Goal: Information Seeking & Learning: Check status

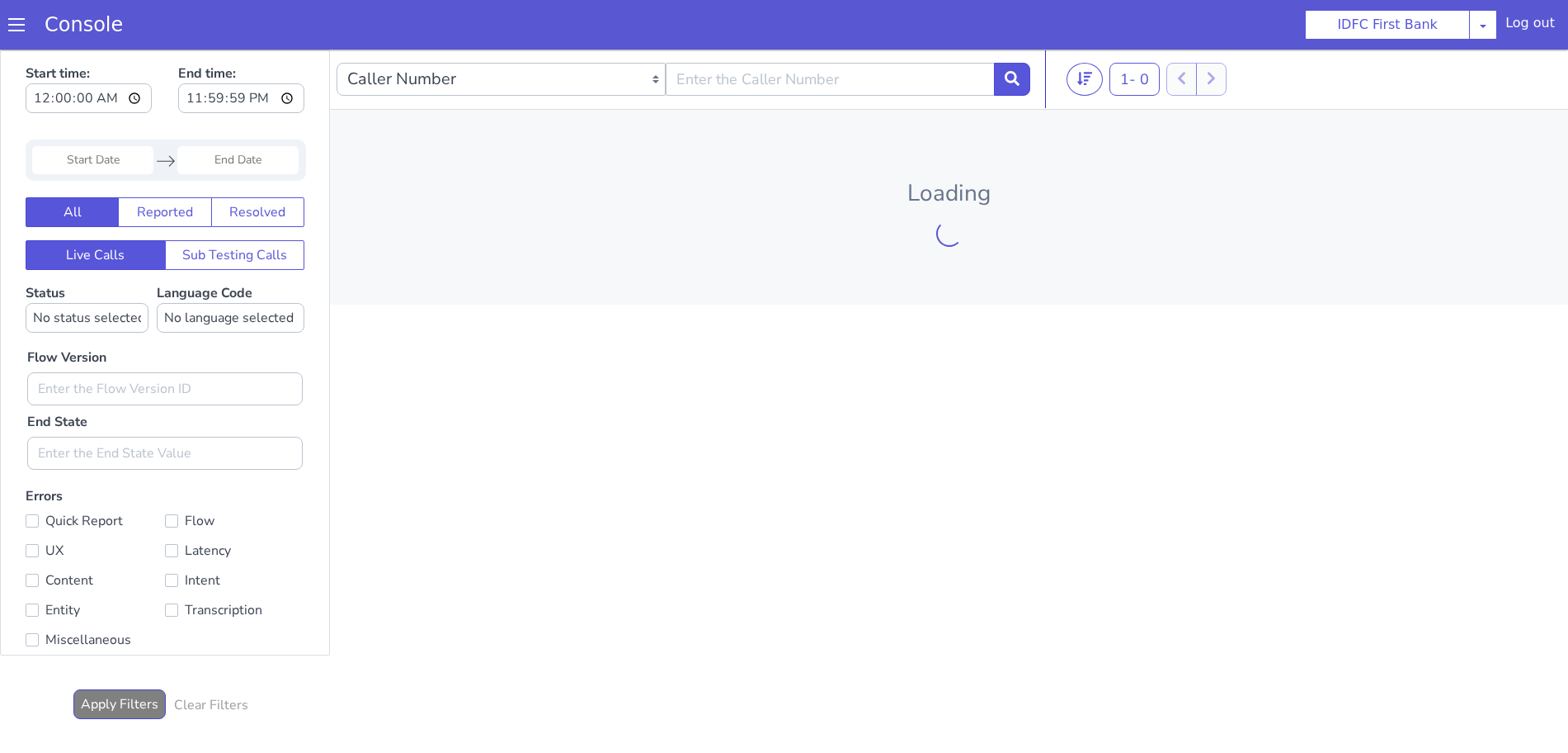
click at [18, 12] on span at bounding box center [27, 4] width 18 height 18
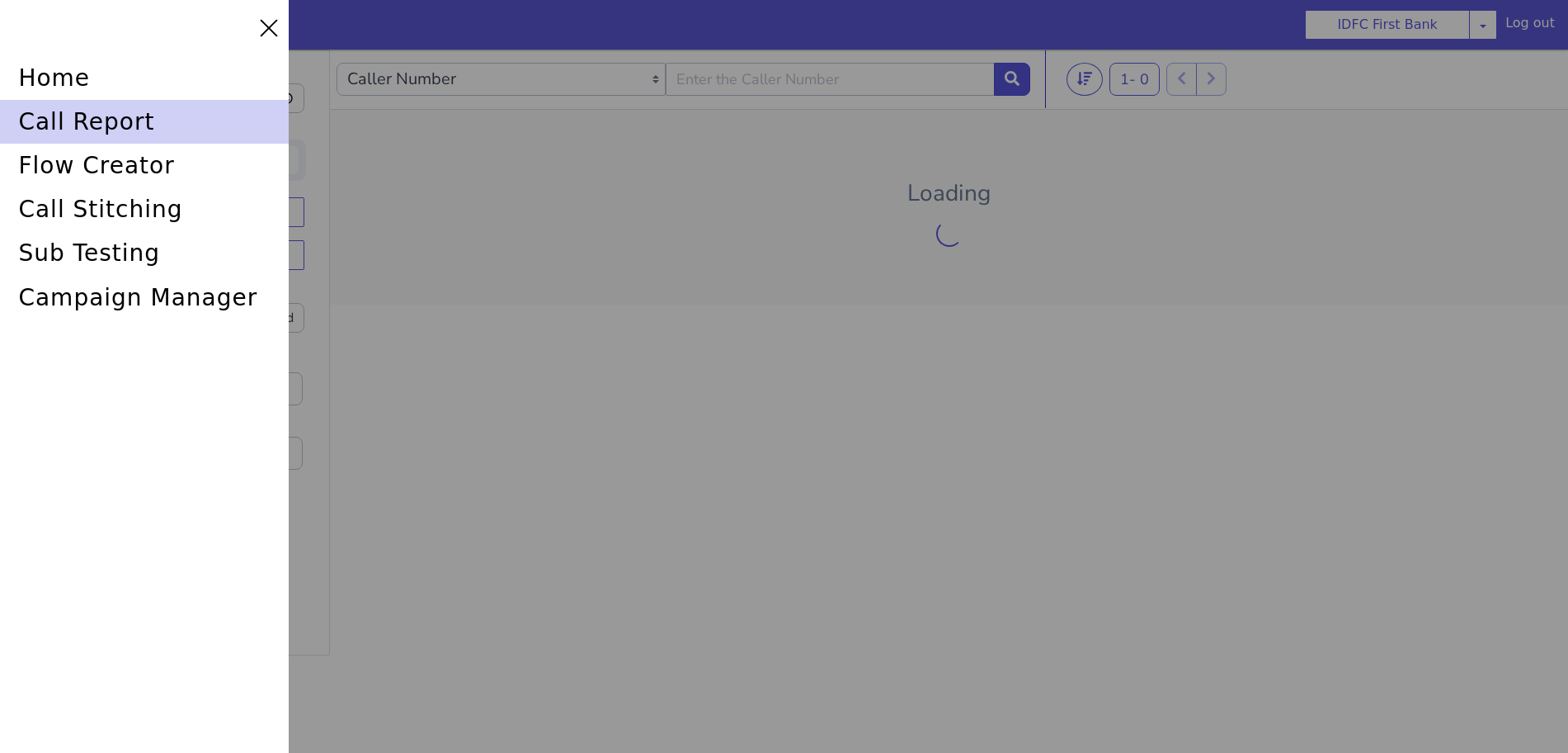
click at [47, 130] on div "call report" at bounding box center [151, 104] width 289 height 52
click at [54, 118] on div "call report" at bounding box center [151, 104] width 289 height 52
click at [112, 114] on div "call report" at bounding box center [161, 83] width 291 height 61
click at [41, 113] on div "call report" at bounding box center [151, 104] width 289 height 52
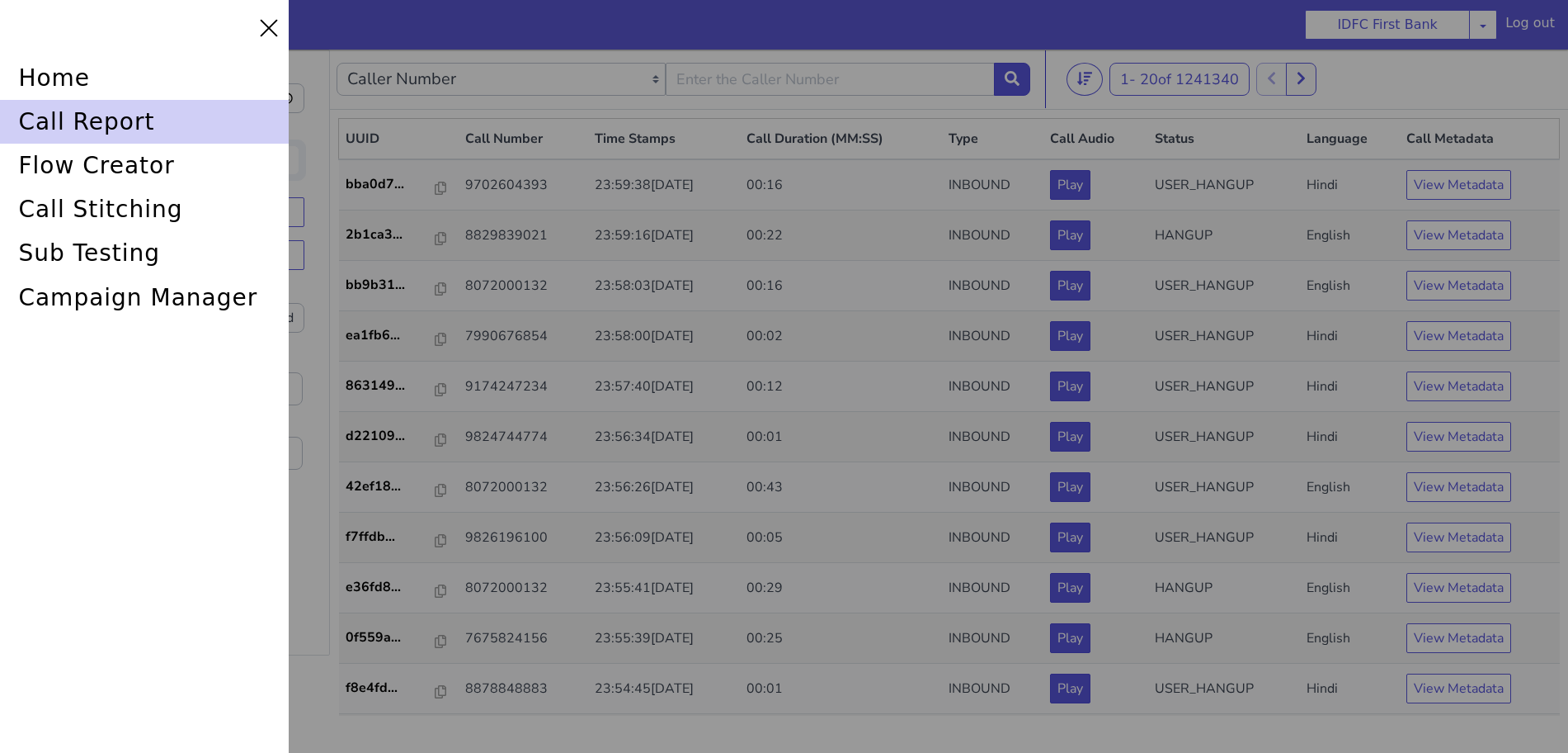
click at [85, 113] on div "call report" at bounding box center [161, 83] width 291 height 61
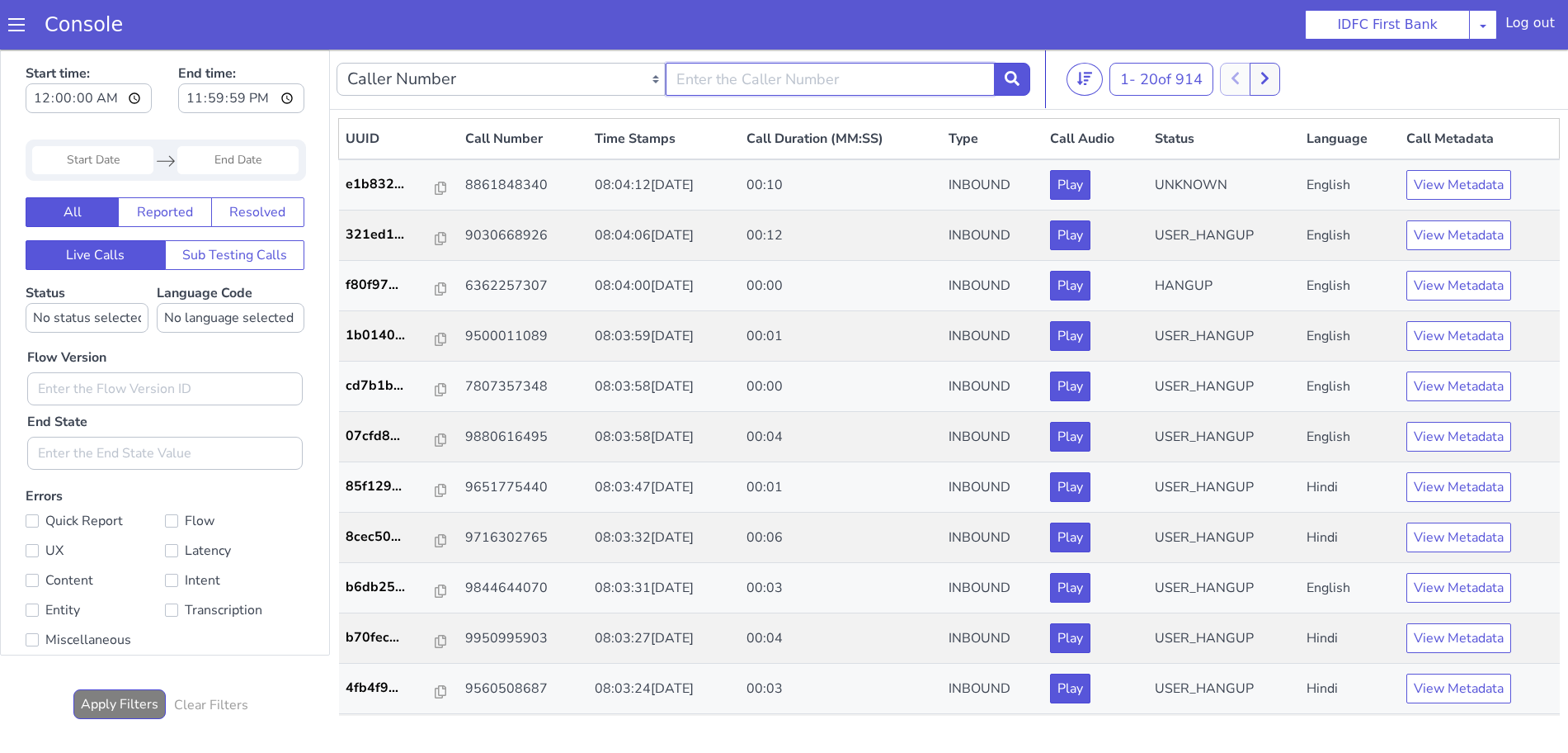
type input "6352248031"
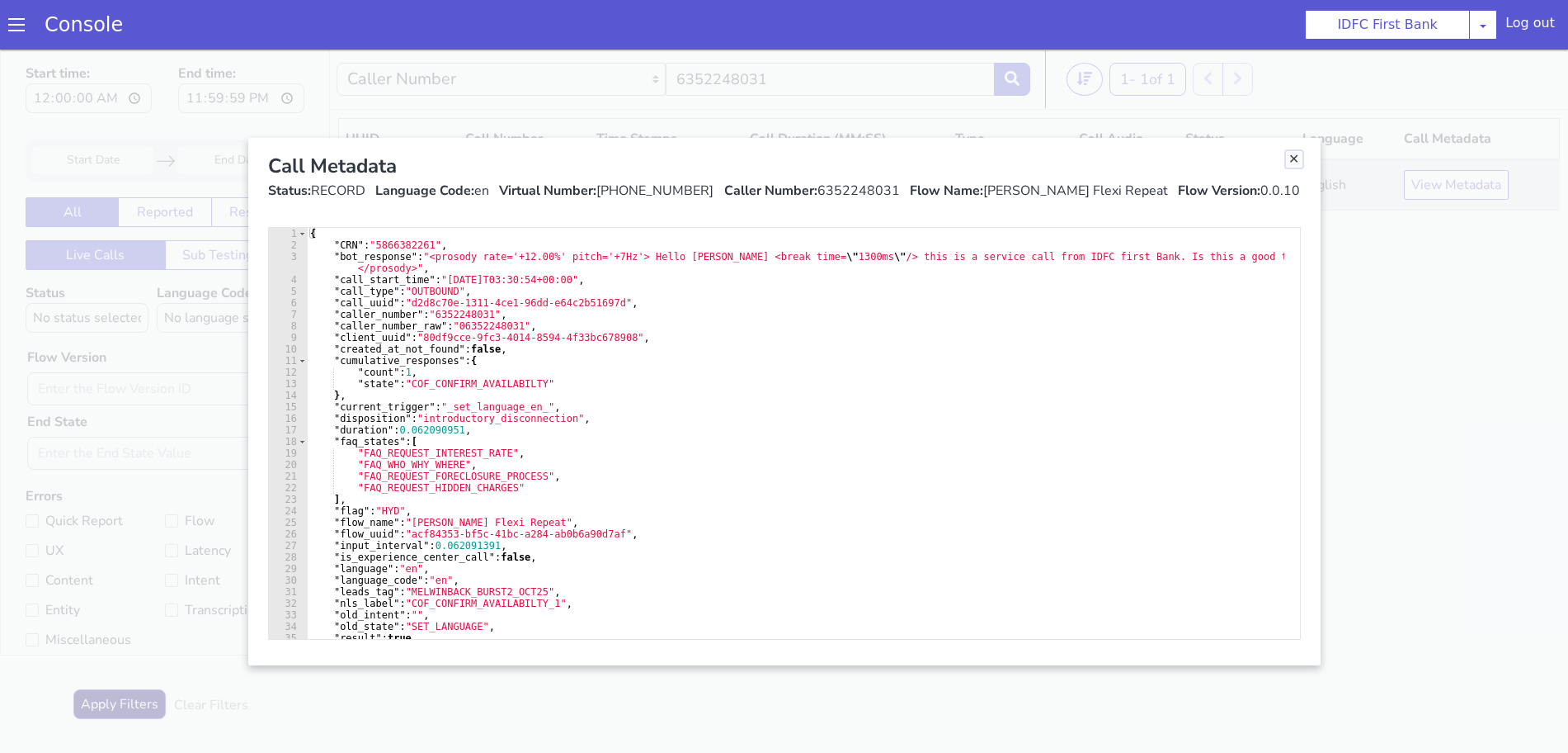
drag, startPoint x: 2554, startPoint y: 1188, endPoint x: 2545, endPoint y: 1202, distance: 16.6
click at [1247, 318] on link "Close" at bounding box center [1246, 320] width 17 height 17
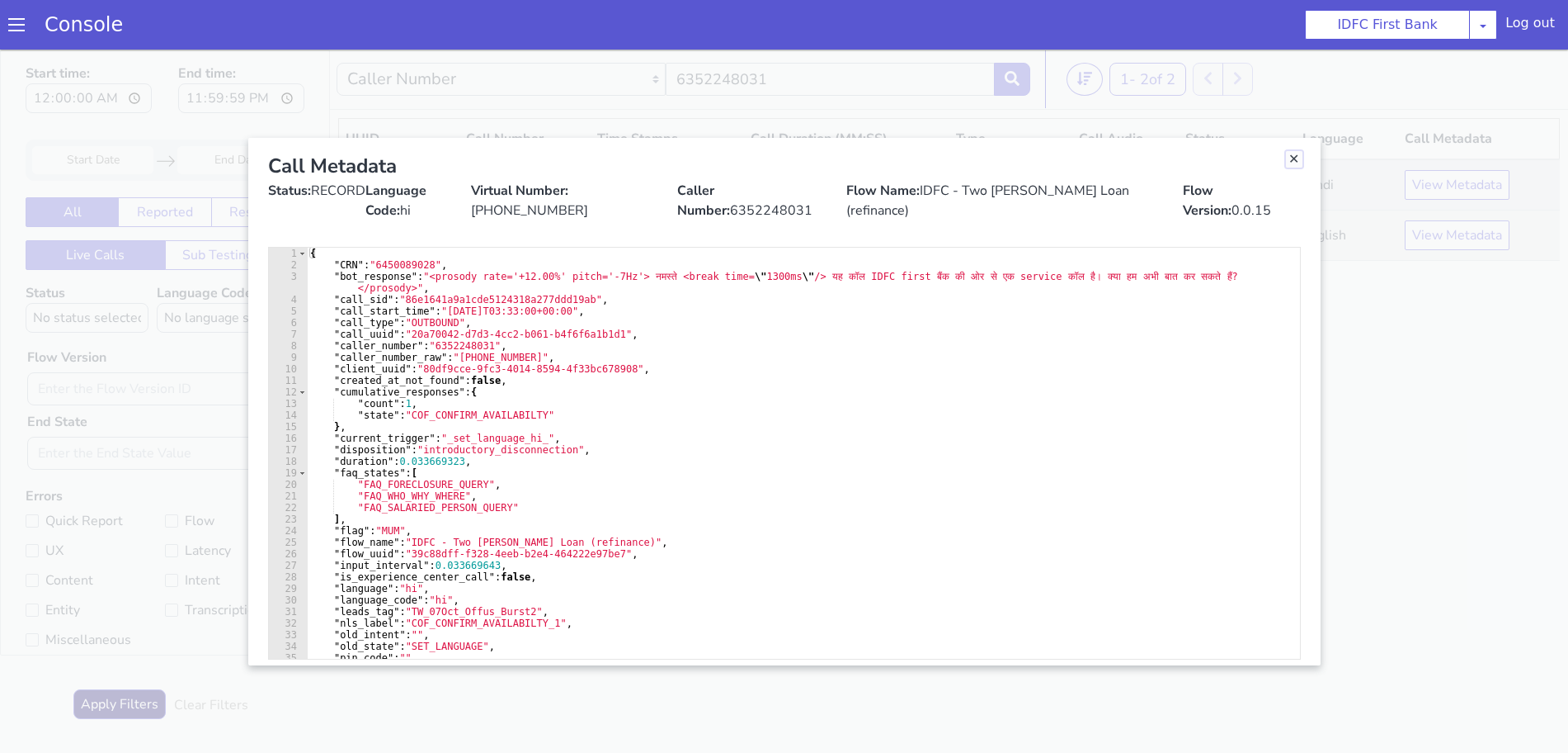
drag, startPoint x: 1235, startPoint y: 603, endPoint x: 1225, endPoint y: 627, distance: 26.0
click at [1281, 181] on link "Close" at bounding box center [1283, 185] width 17 height 17
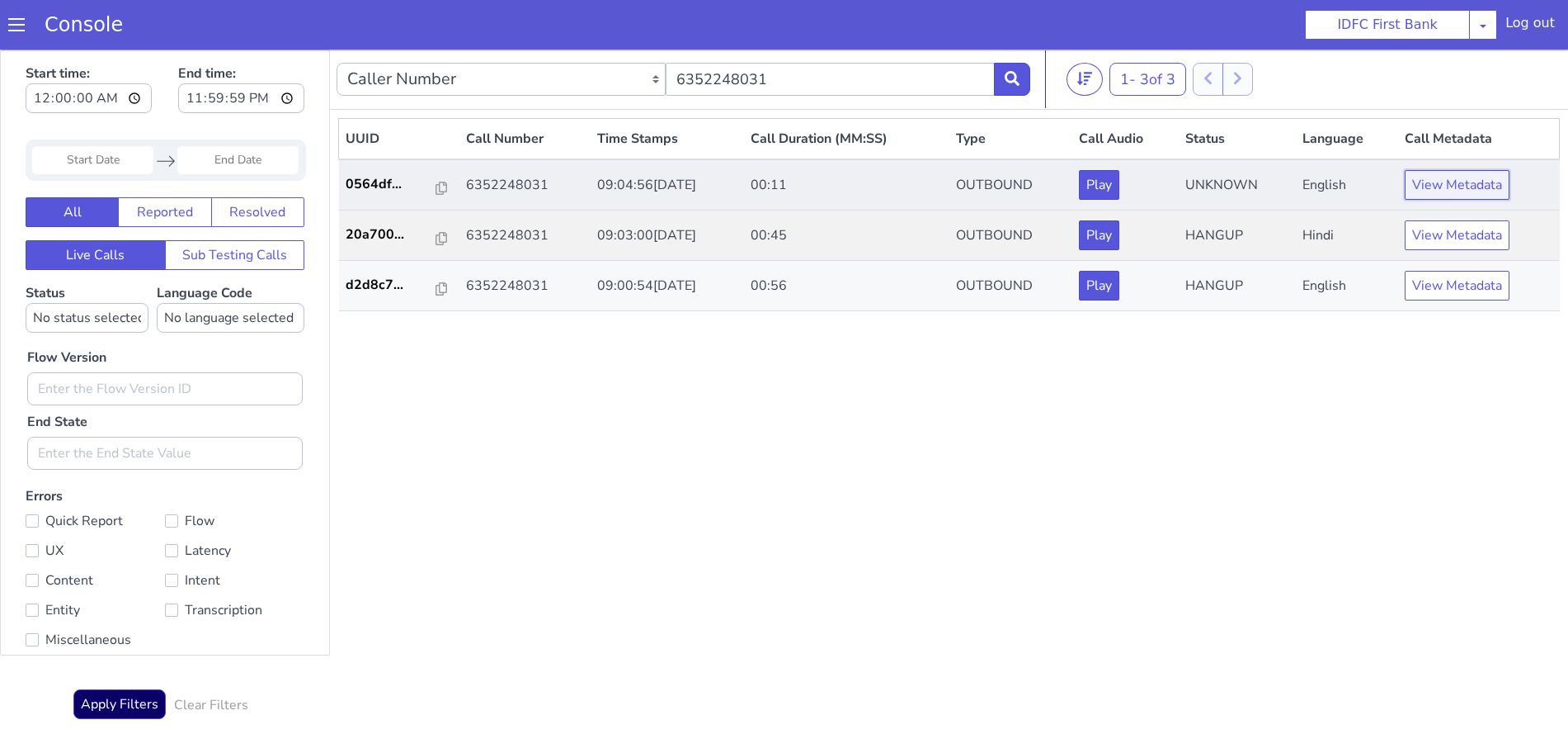
click at [1373, 571] on button "View Metadata" at bounding box center [1395, 577] width 105 height 29
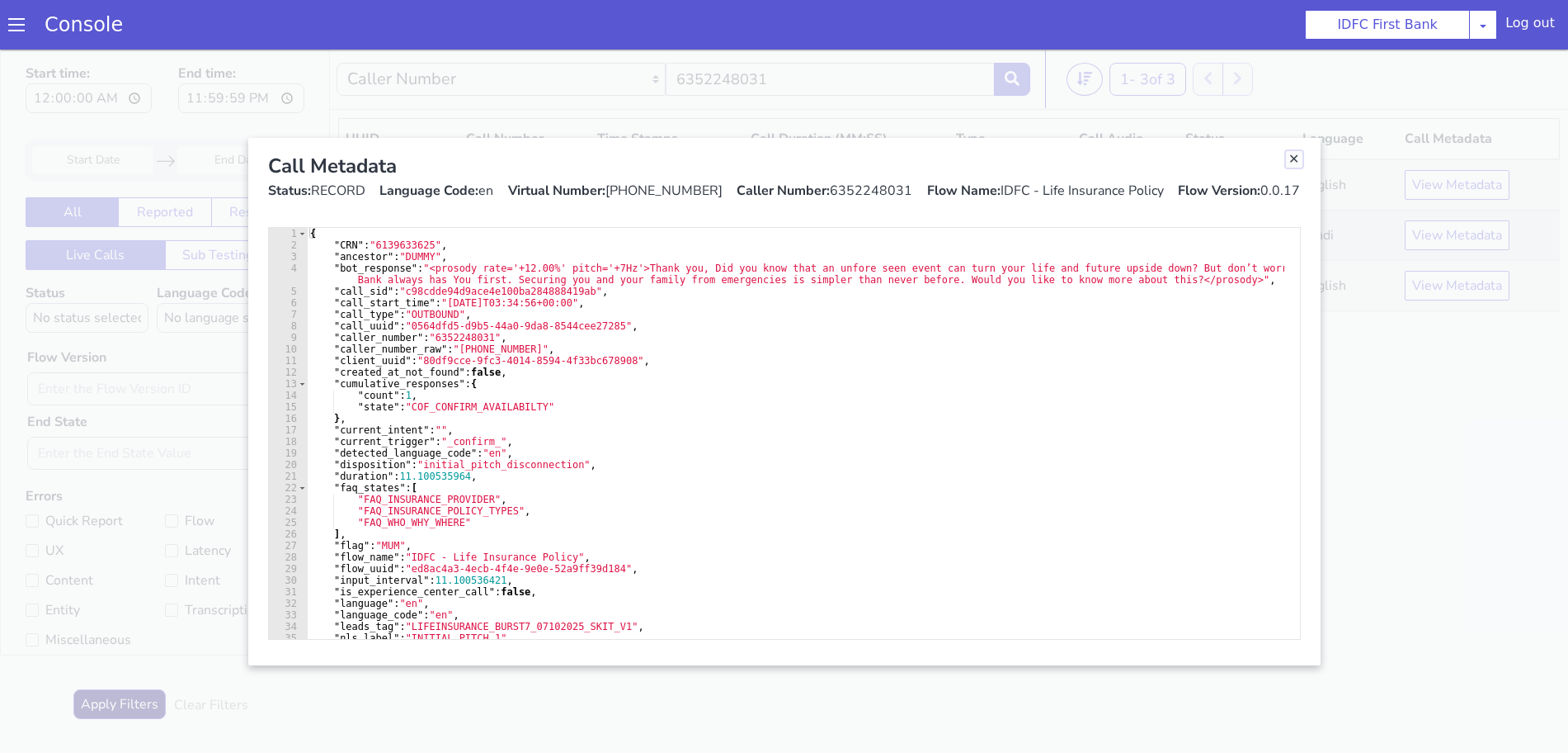
drag, startPoint x: 1383, startPoint y: 980, endPoint x: 930, endPoint y: 1057, distance: 459.5
click at [1225, 500] on link "Close" at bounding box center [1229, 500] width 17 height 17
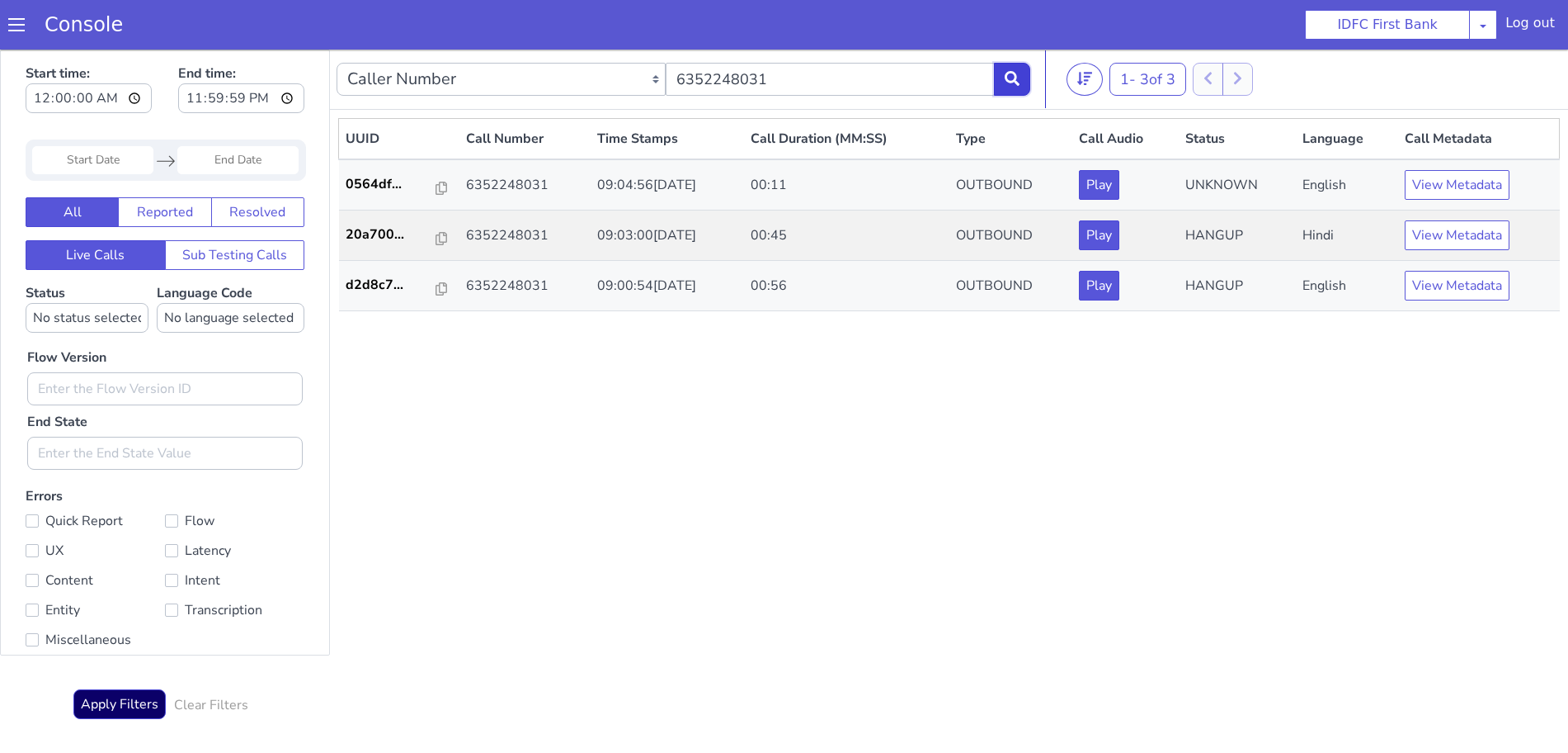
click at [965, 261] on button at bounding box center [957, 273] width 36 height 33
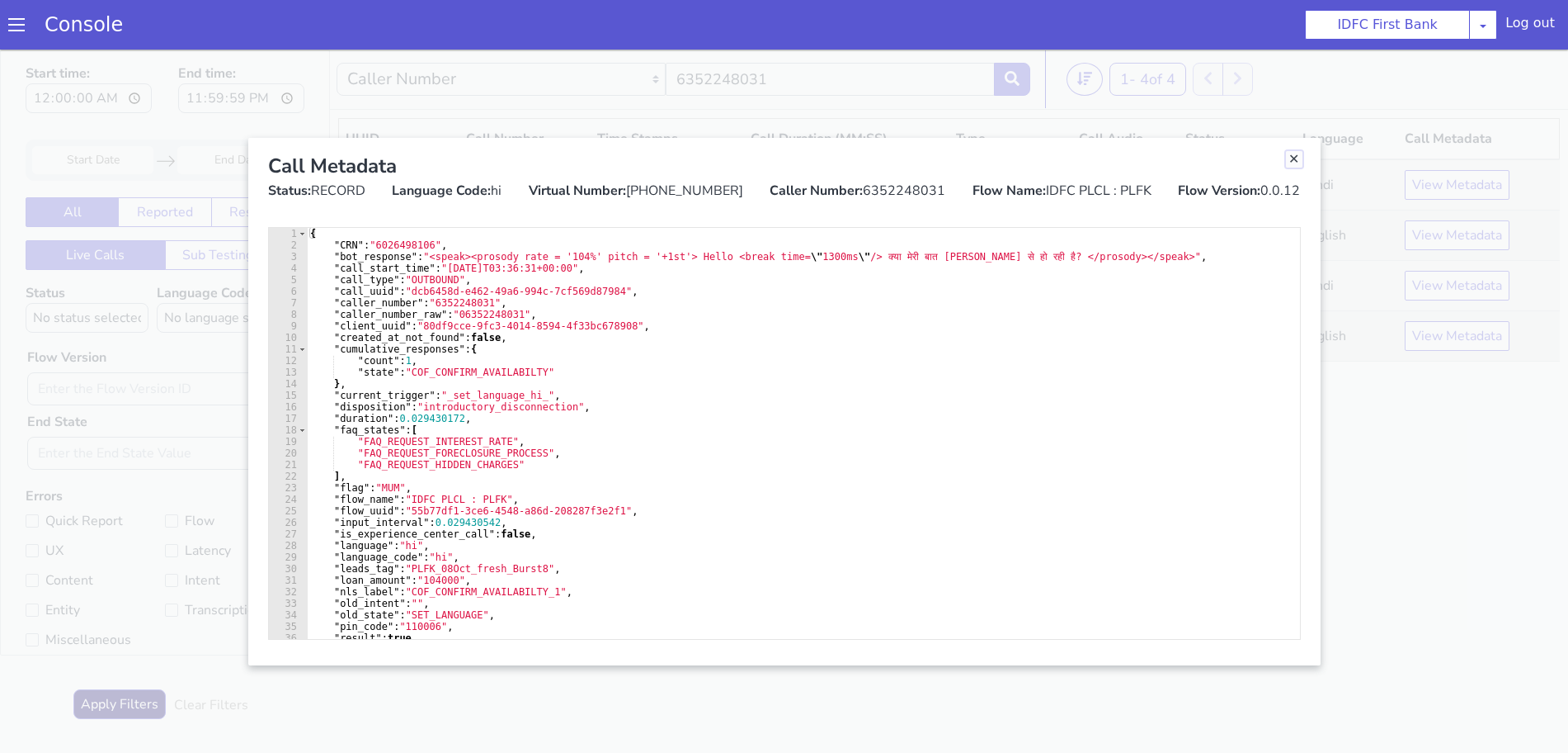
click at [1259, 248] on link "Close" at bounding box center [1262, 253] width 17 height 17
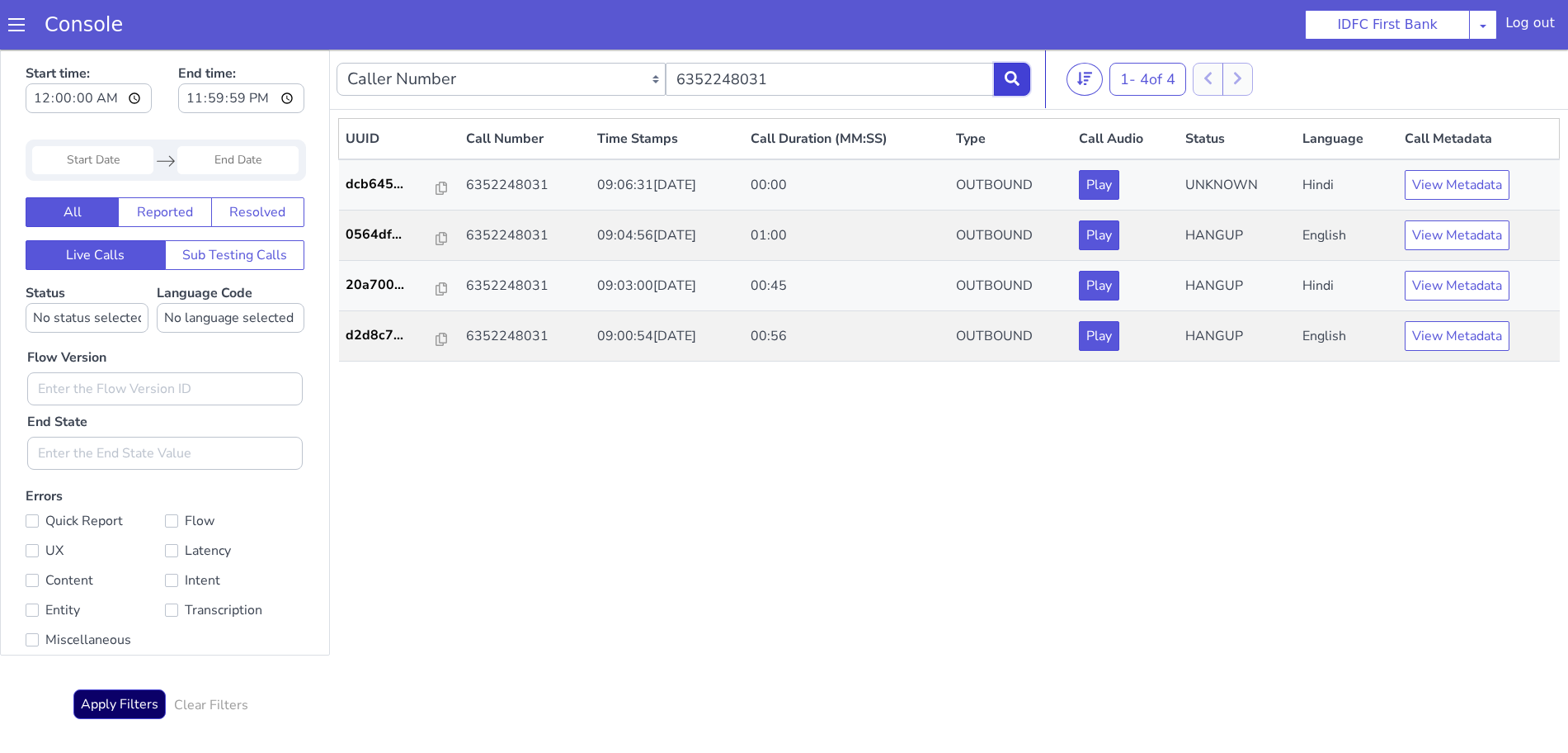
click at [951, 465] on icon at bounding box center [949, 470] width 15 height 15
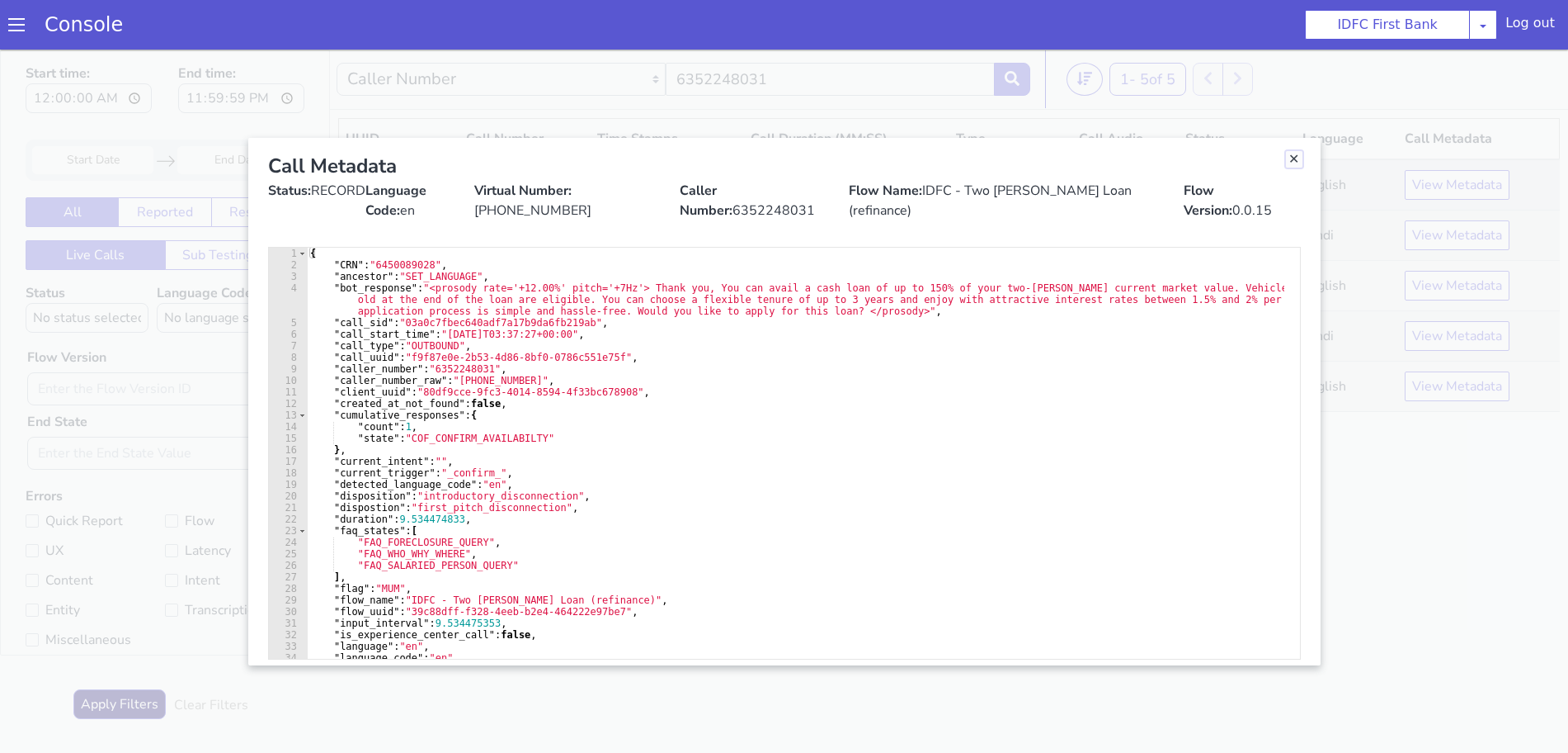
drag, startPoint x: 1226, startPoint y: 426, endPoint x: 1185, endPoint y: 477, distance: 65.4
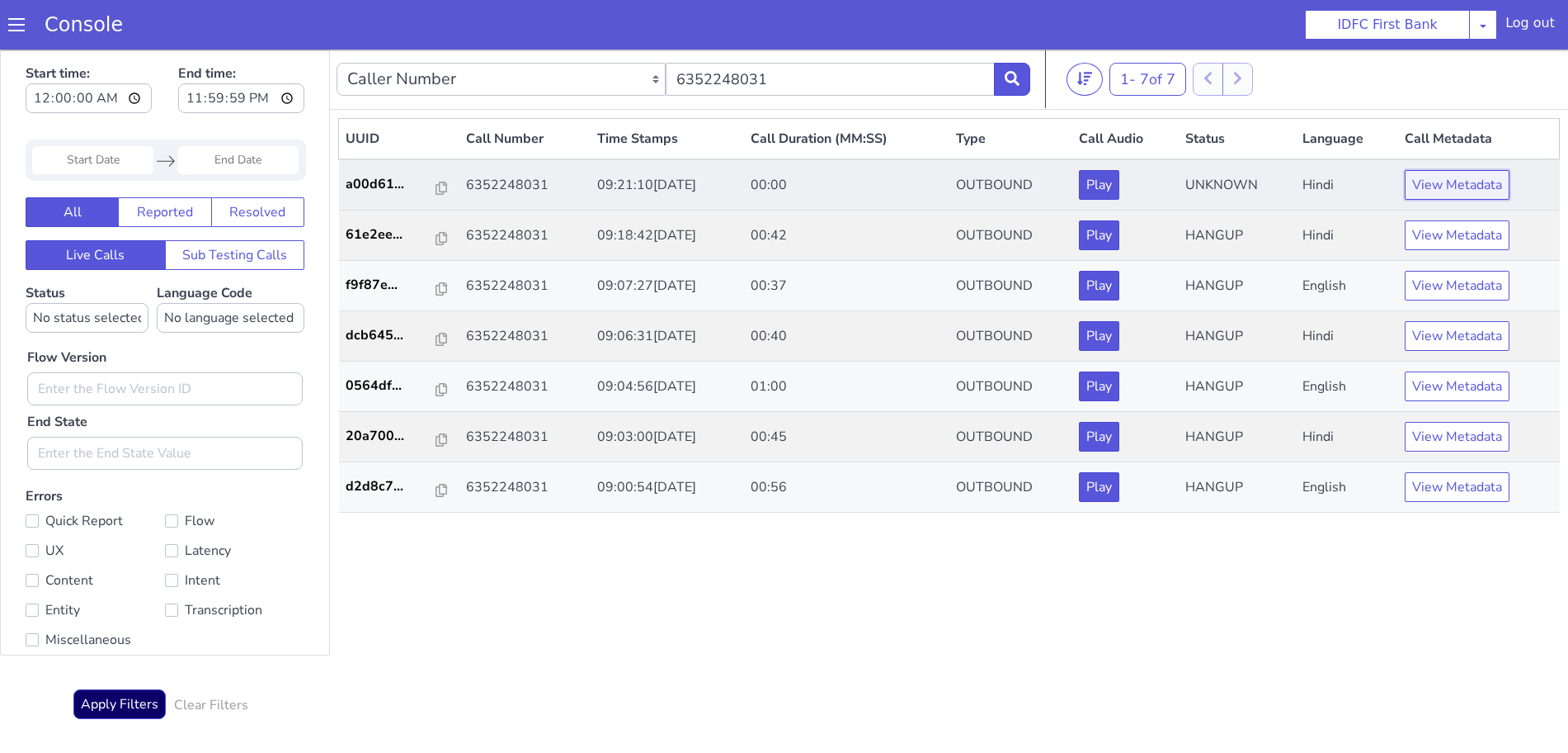
click at [1385, 316] on button "View Metadata" at bounding box center [1415, 316] width 105 height 29
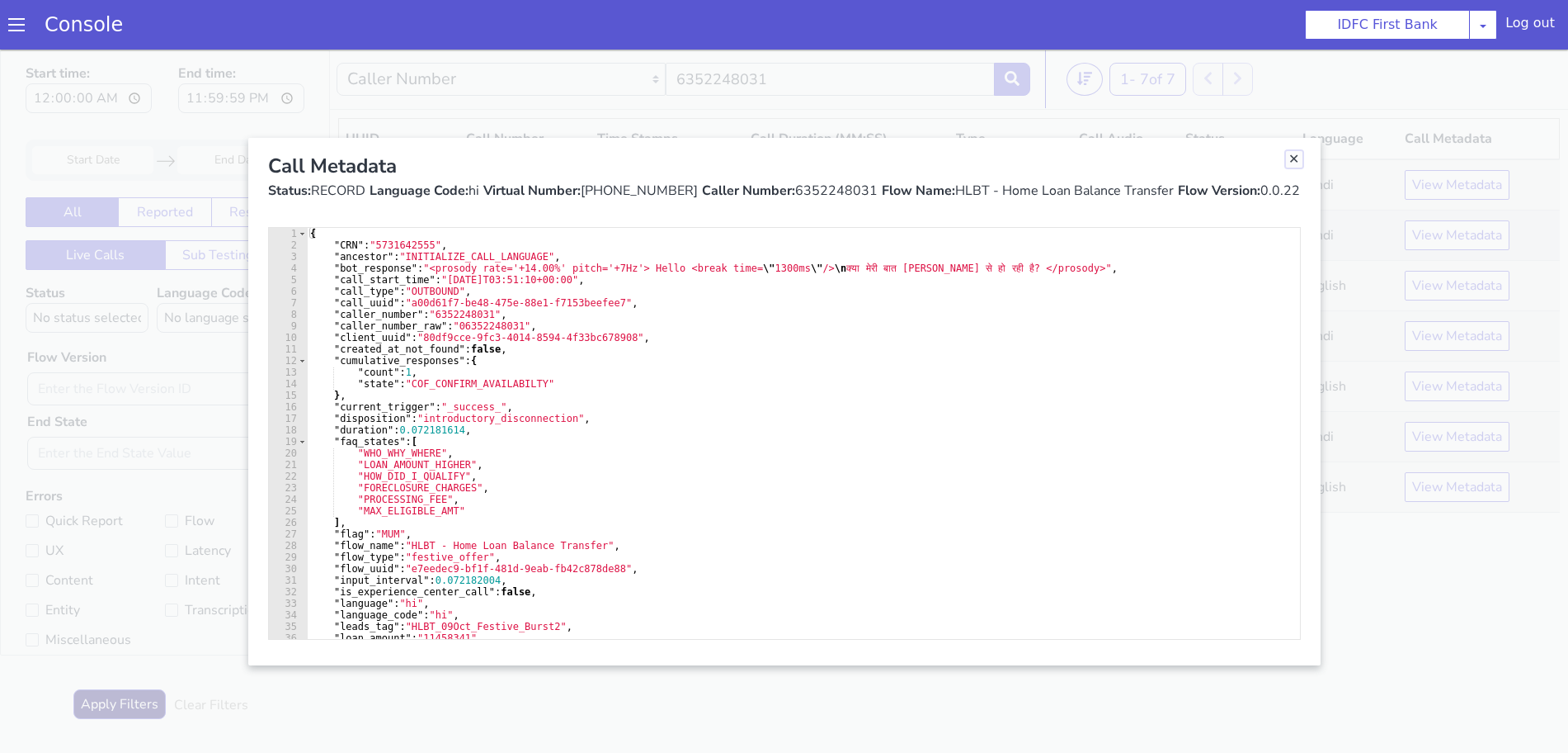
drag, startPoint x: 1403, startPoint y: -36, endPoint x: 1339, endPoint y: 19, distance: 84.4
click at [1247, 300] on link "Close" at bounding box center [1249, 304] width 17 height 17
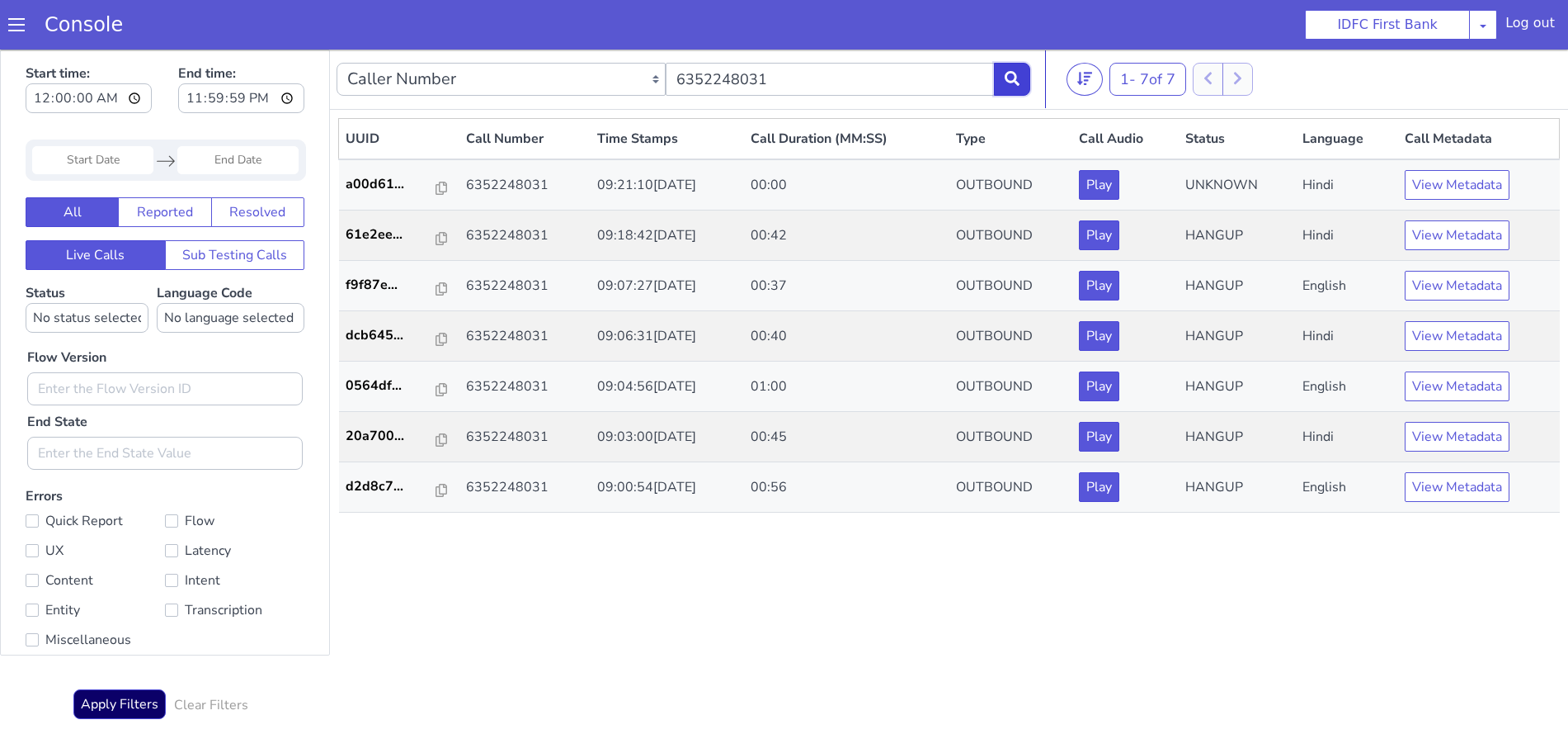
click at [1017, 713] on button at bounding box center [1007, 719] width 36 height 33
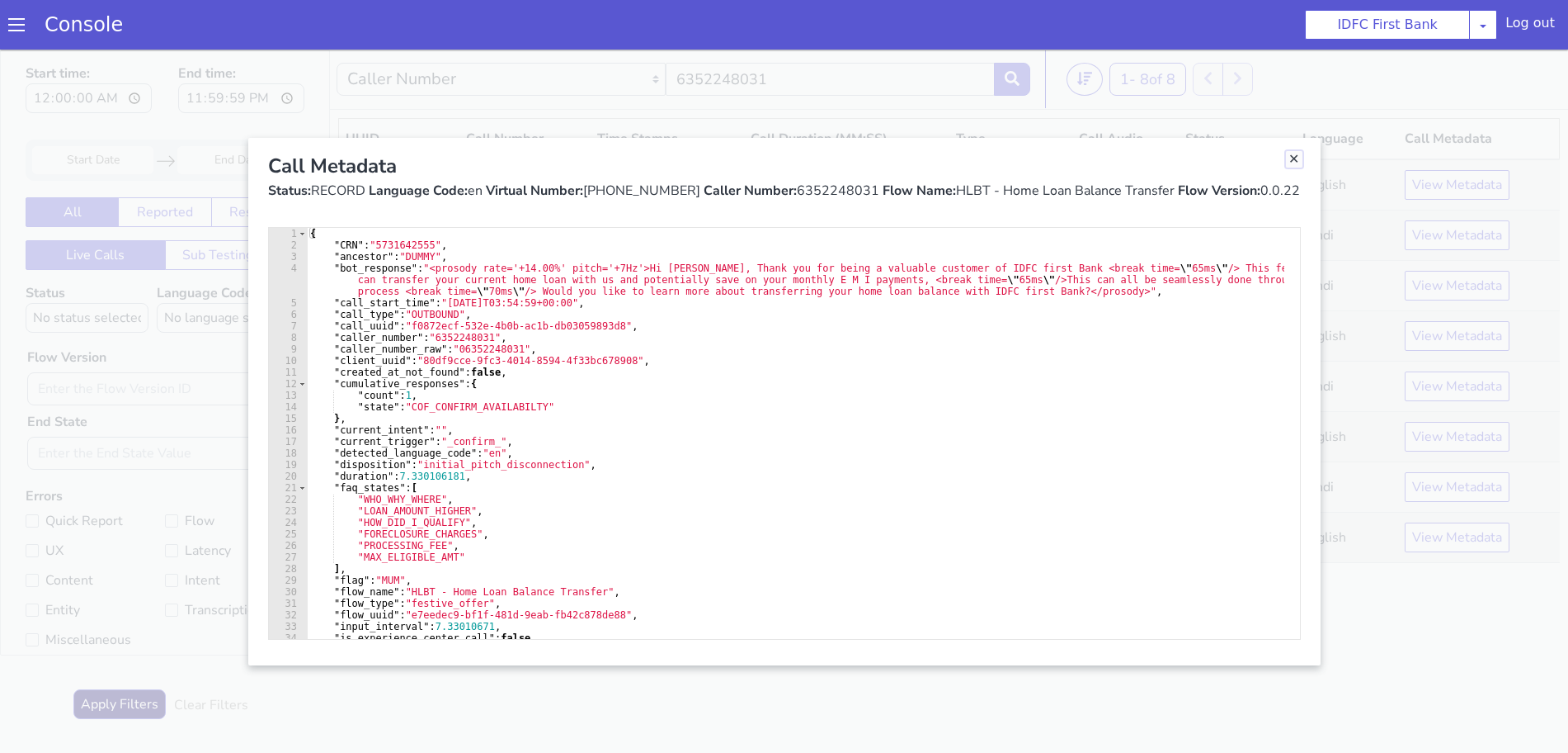
click at [1226, 477] on link "Close" at bounding box center [1229, 477] width 17 height 17
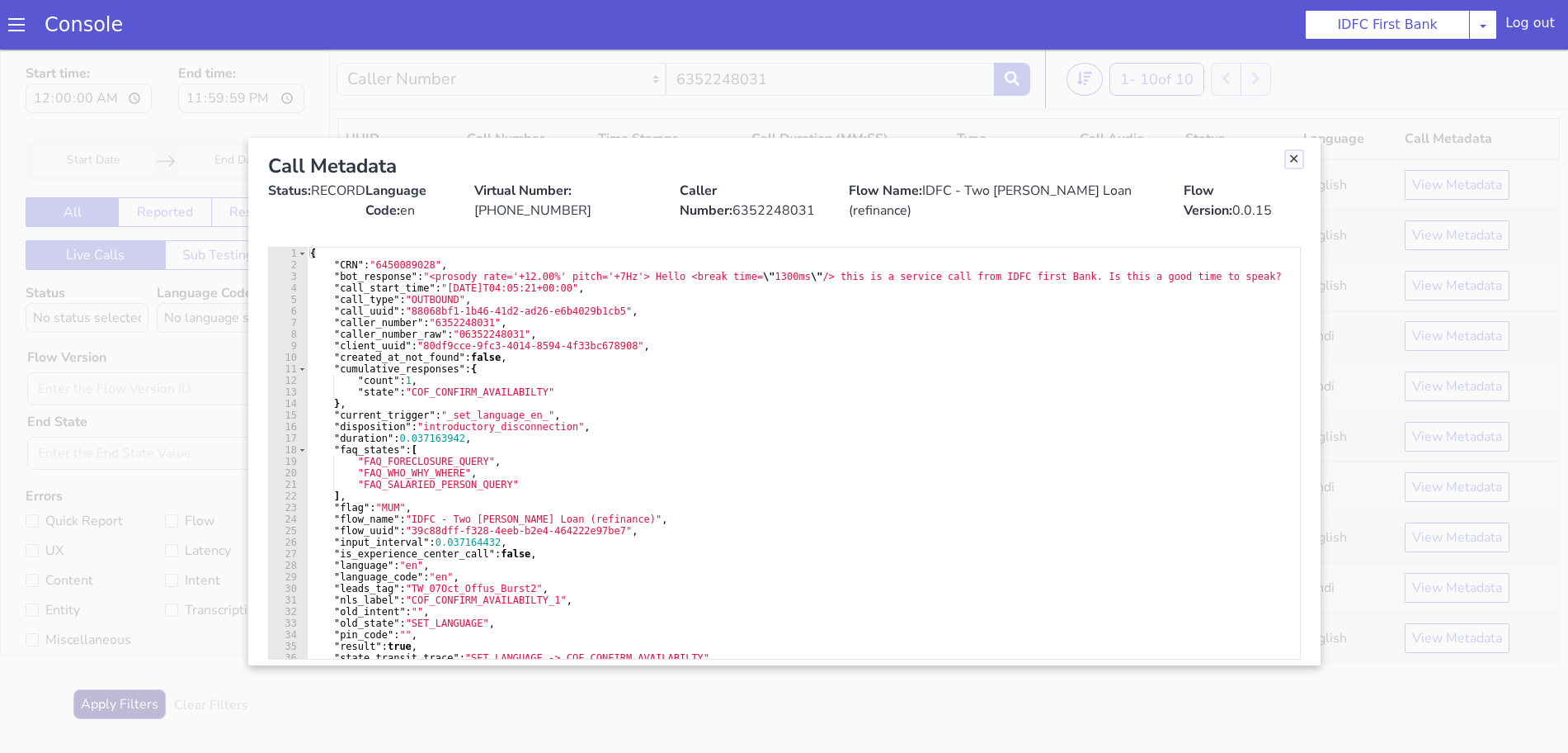
click at [1290, 180] on link "Close" at bounding box center [1286, 181] width 17 height 17
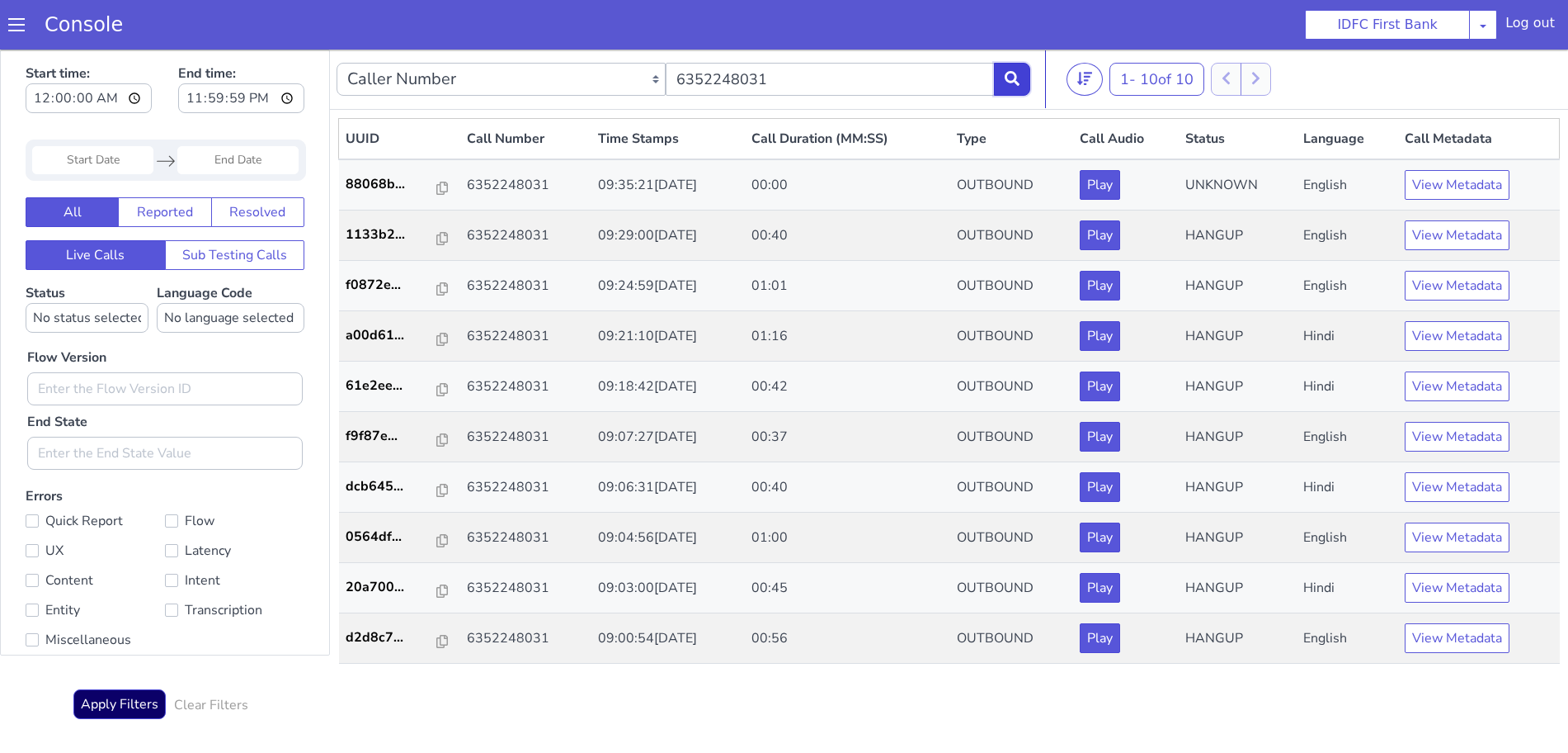
drag, startPoint x: 1747, startPoint y: 1252, endPoint x: 1738, endPoint y: 1247, distance: 10.3
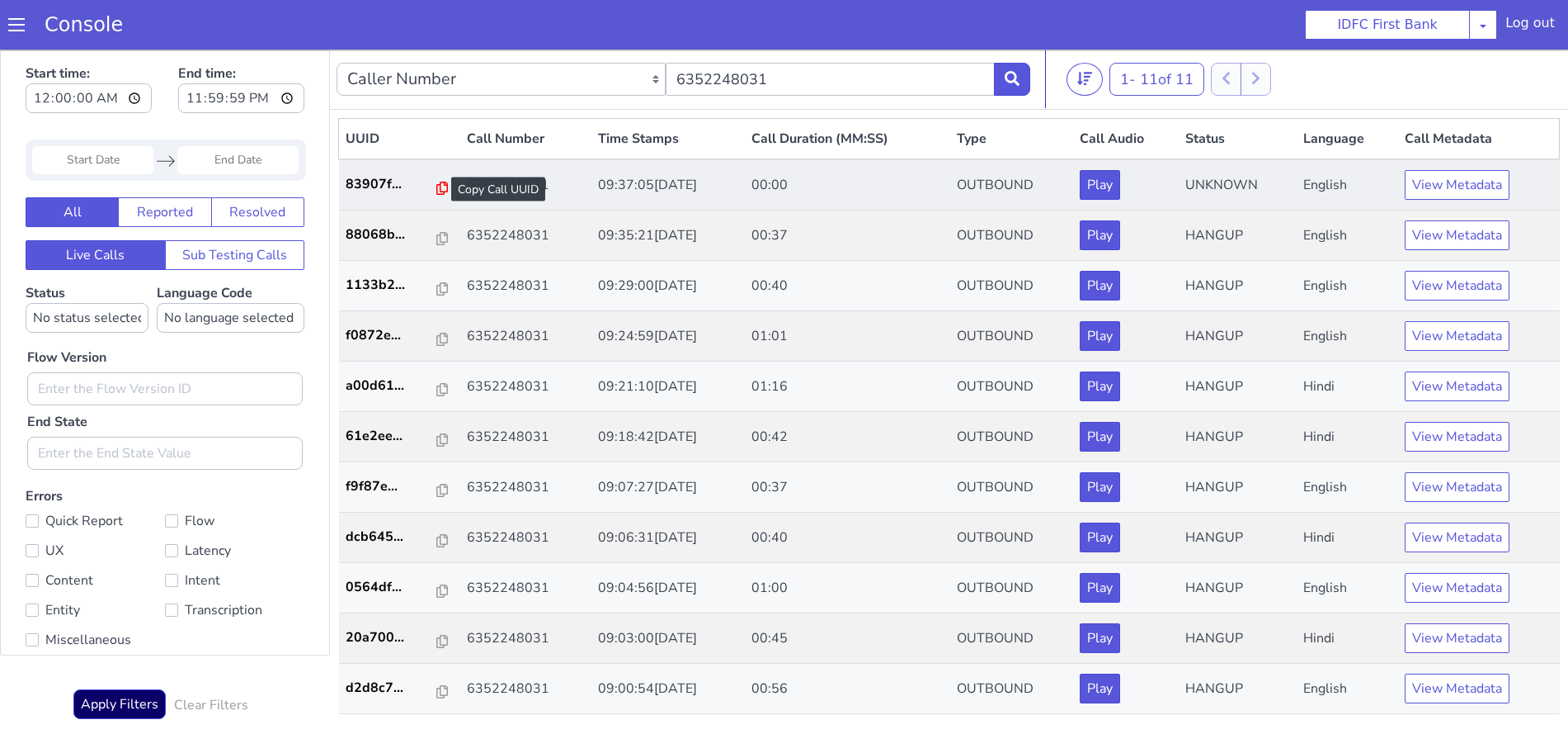
click at [437, 185] on icon at bounding box center [442, 189] width 12 height 13
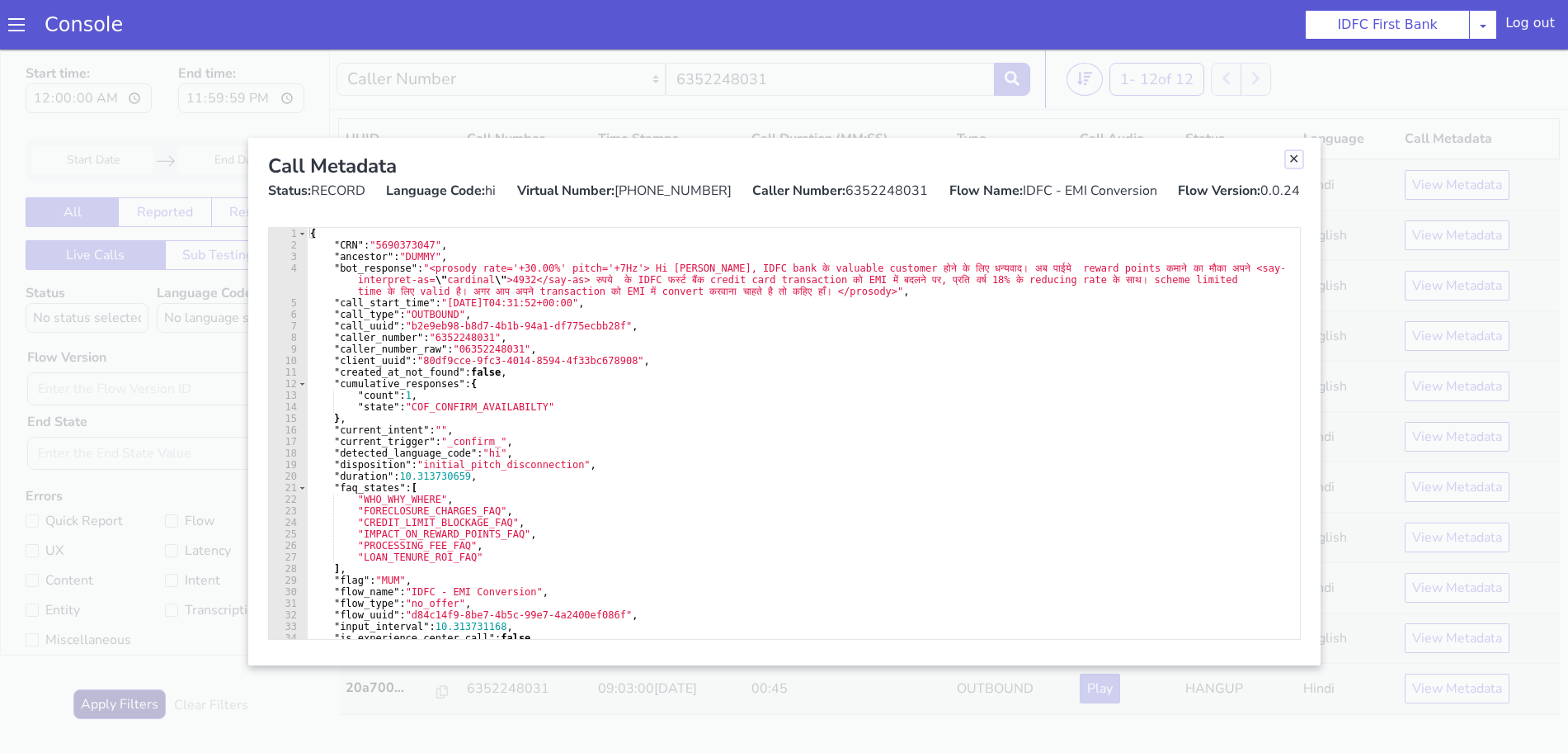
click at [1262, 731] on link "Close" at bounding box center [1265, 731] width 17 height 17
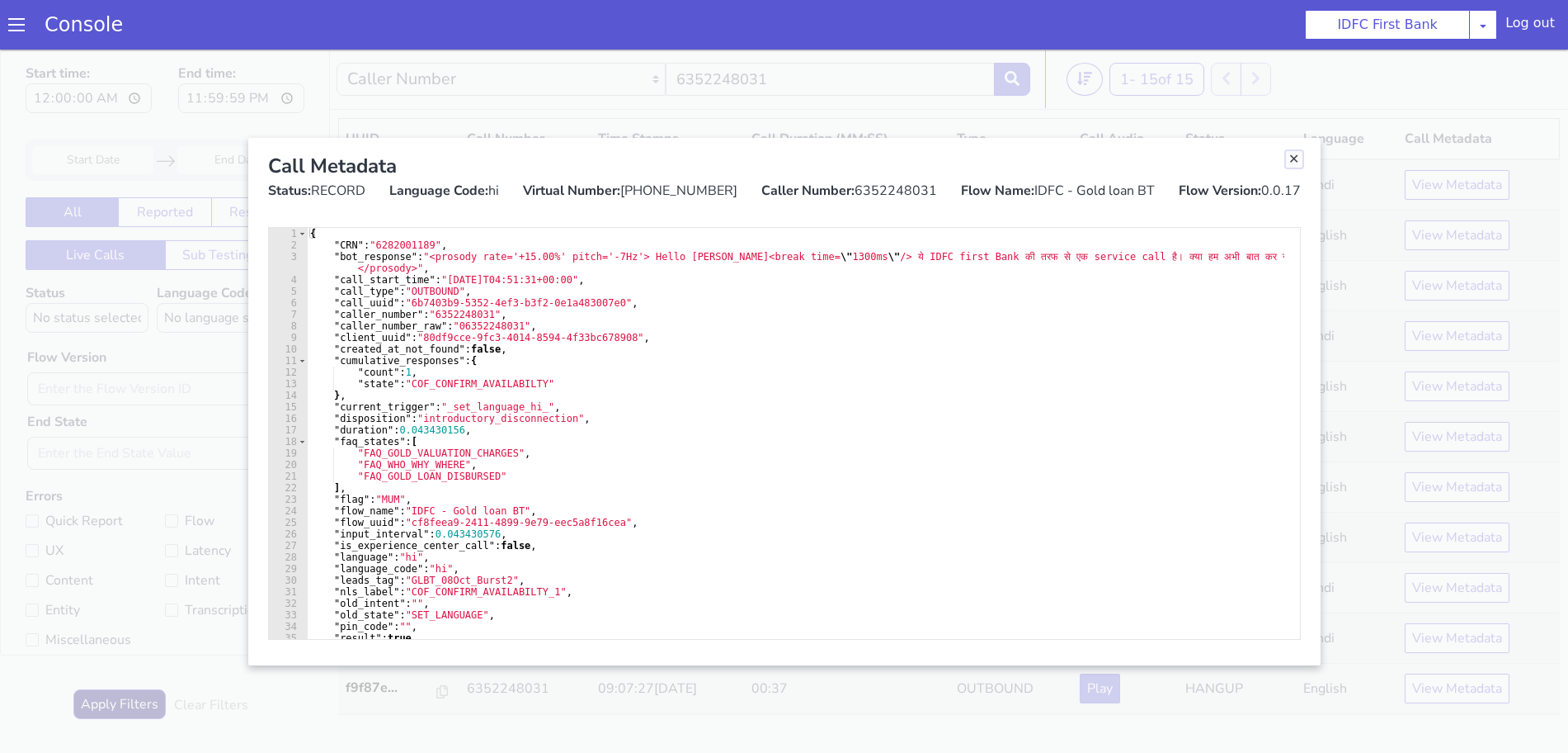
click at [1266, 218] on link "Close" at bounding box center [1271, 222] width 17 height 17
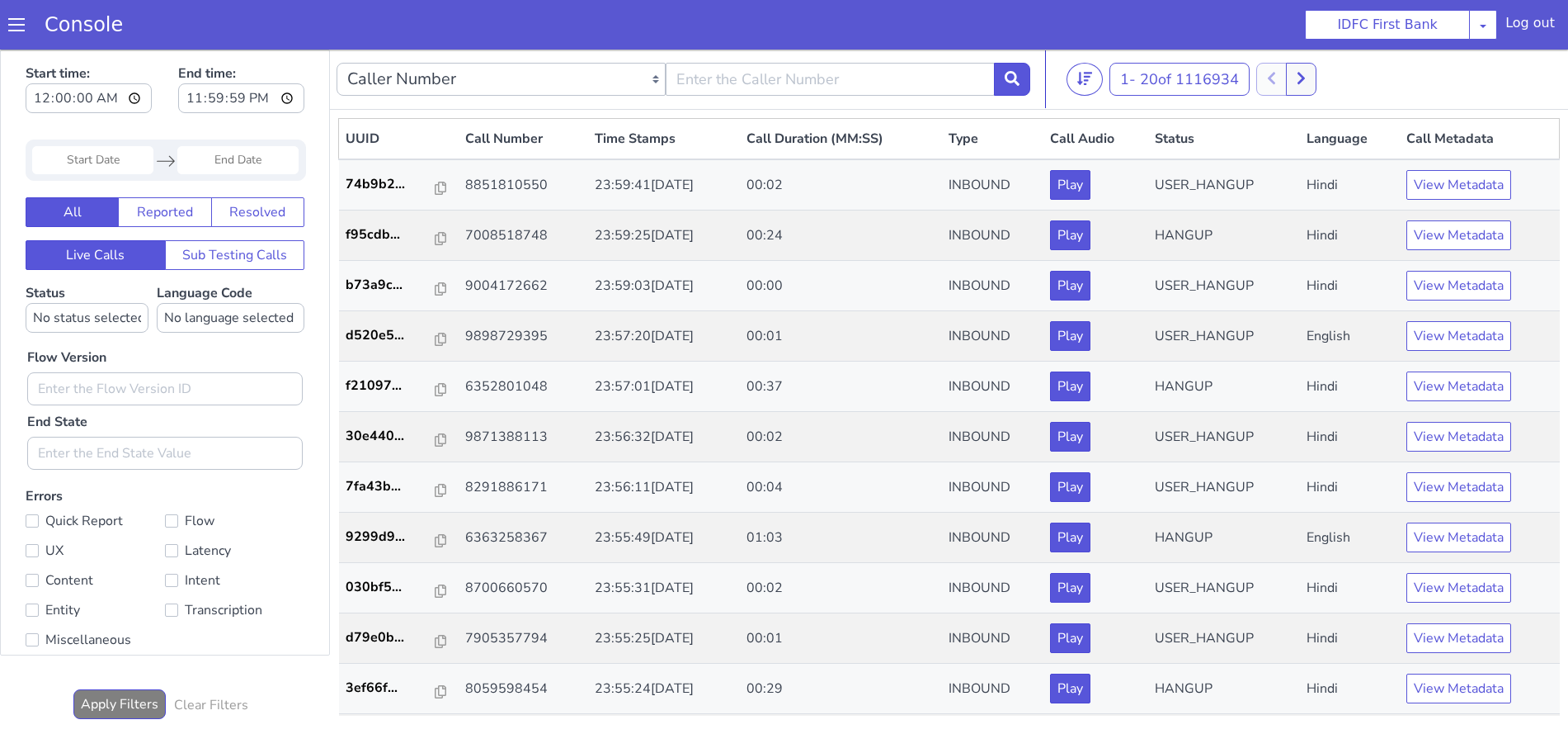
click at [16, 29] on span at bounding box center [17, 25] width 17 height 17
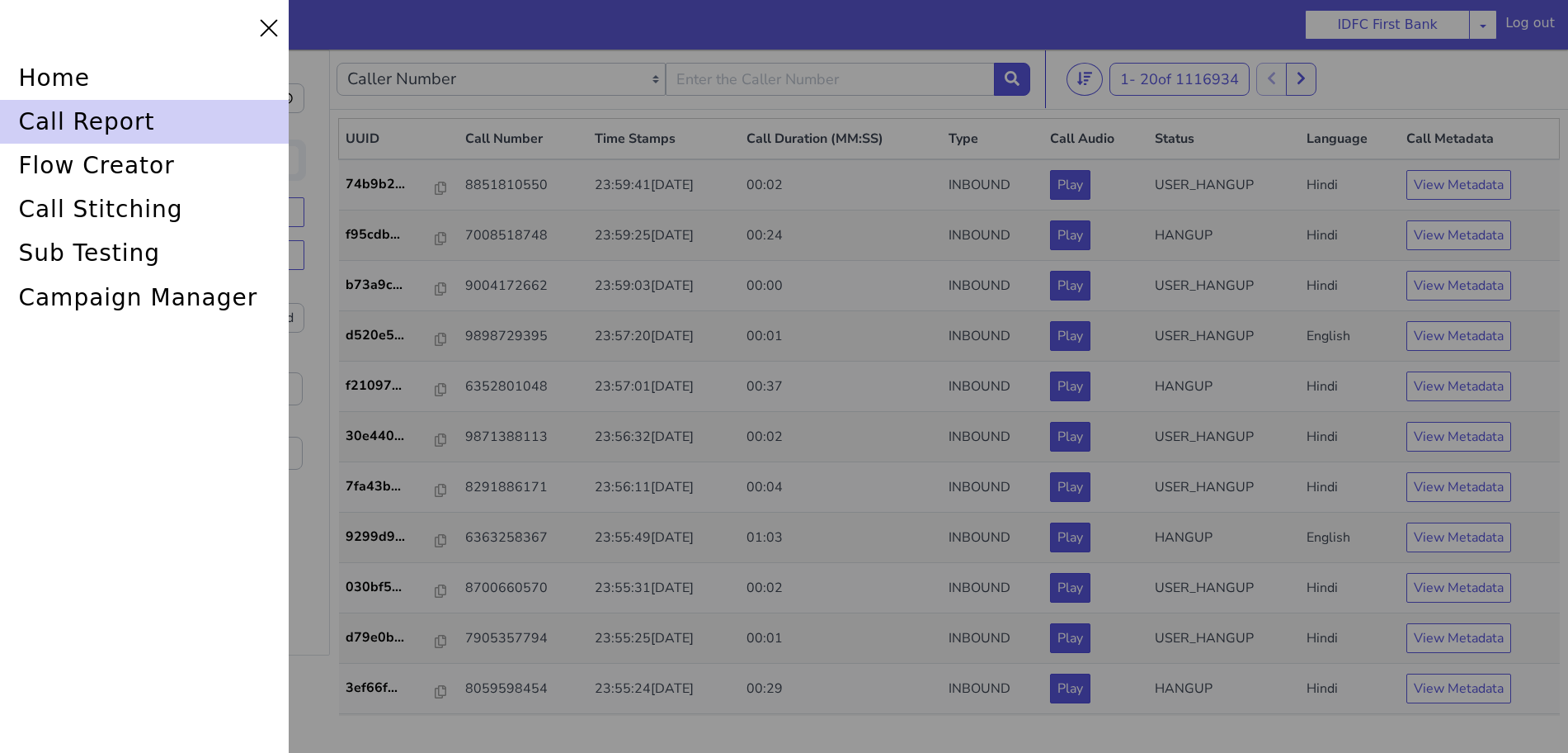
click at [61, 111] on div "call report" at bounding box center [144, 121] width 288 height 43
click at [68, 113] on div "call report" at bounding box center [144, 121] width 288 height 43
click at [98, 114] on div "call report" at bounding box center [144, 121] width 288 height 43
click at [35, 127] on div "call report" at bounding box center [144, 121] width 288 height 43
click at [79, 110] on div "call report" at bounding box center [144, 121] width 288 height 43
